Goal: Register for event/course

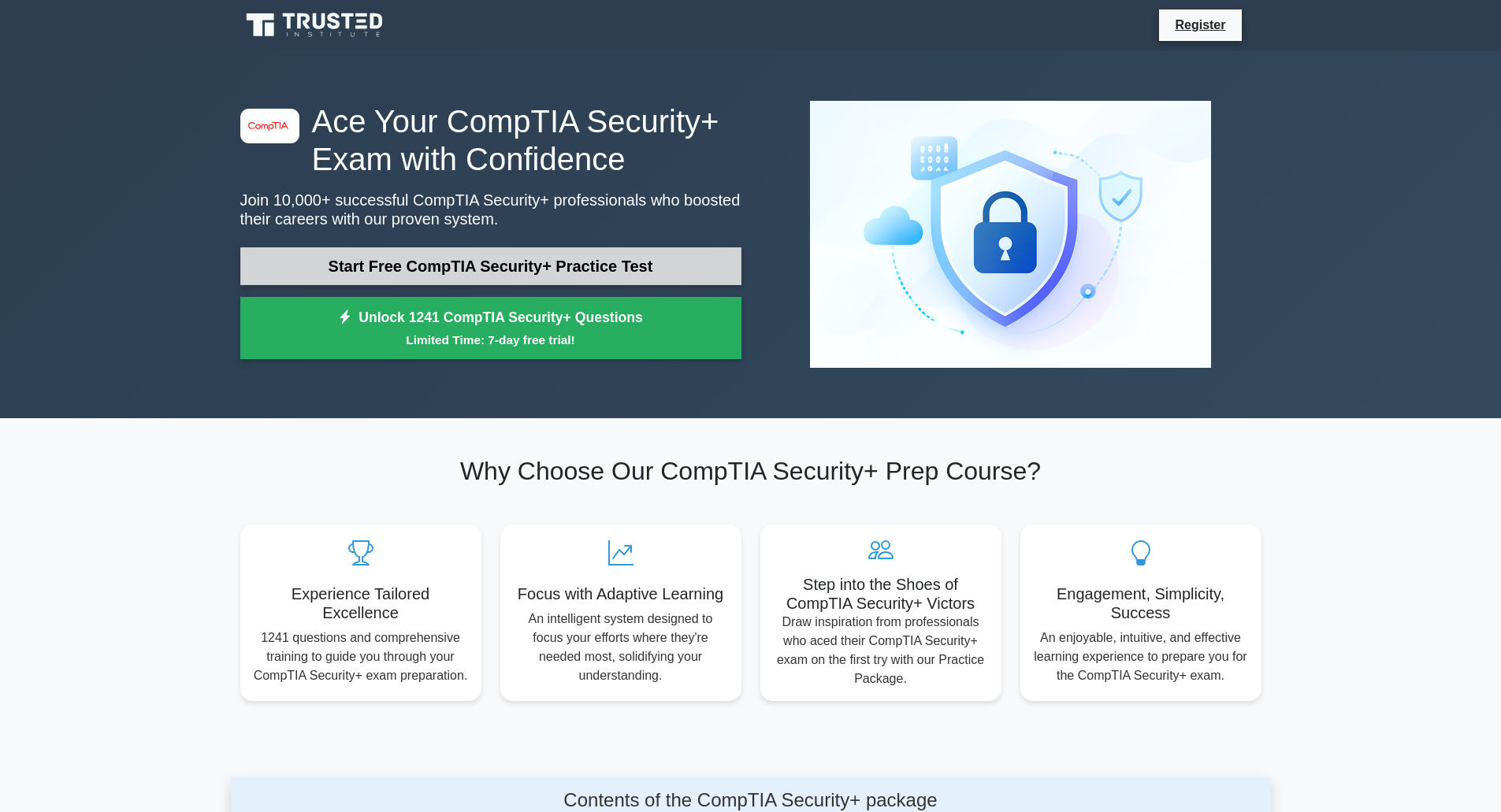
click at [582, 277] on link "Start Free CompTIA Security+ Practice Test" at bounding box center [491, 267] width 501 height 38
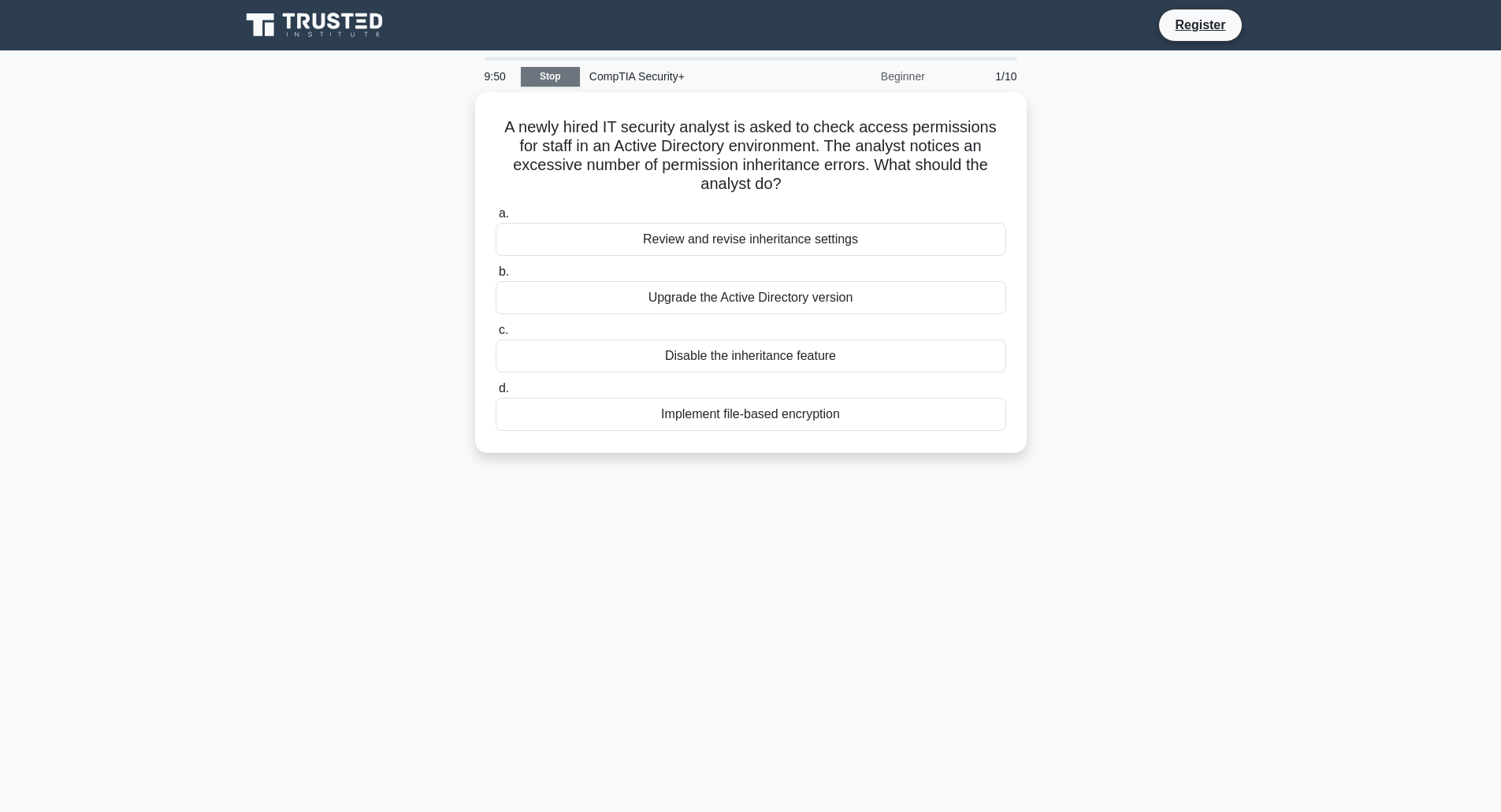
click at [566, 69] on link "Stop" at bounding box center [550, 77] width 59 height 20
